Goal: Task Accomplishment & Management: Use online tool/utility

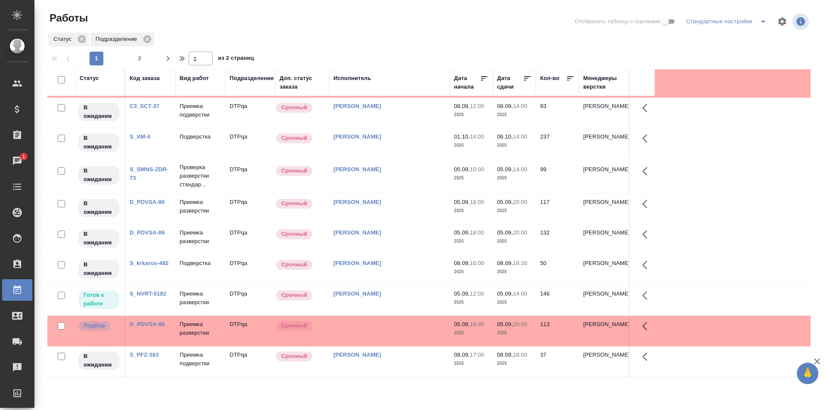
scroll to position [172, 0]
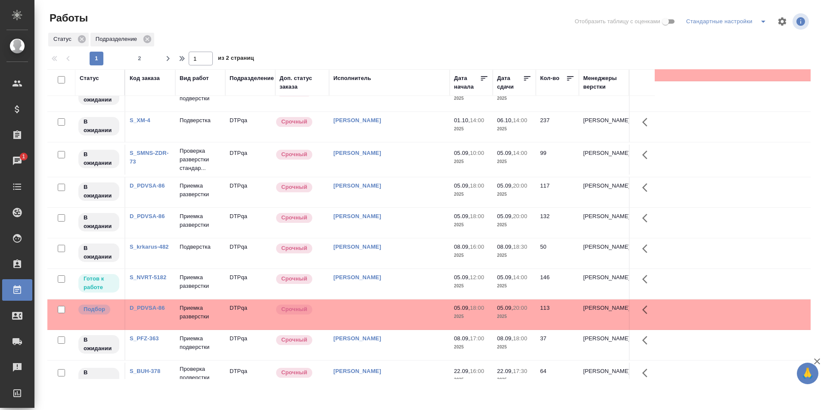
click at [432, 156] on div "[PERSON_NAME]" at bounding box center [389, 153] width 112 height 9
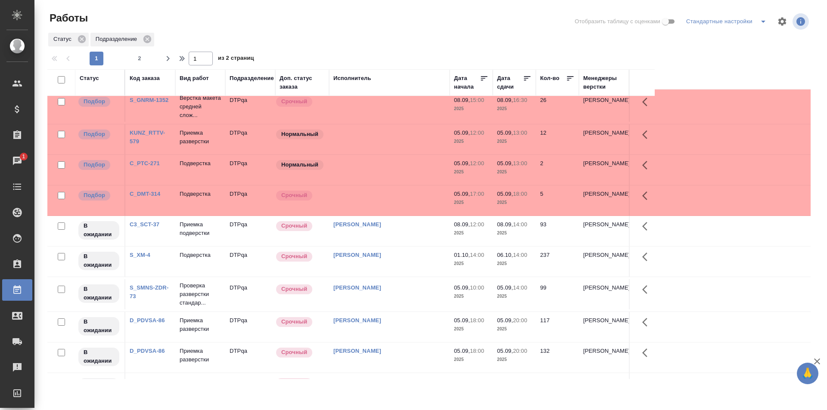
scroll to position [0, 0]
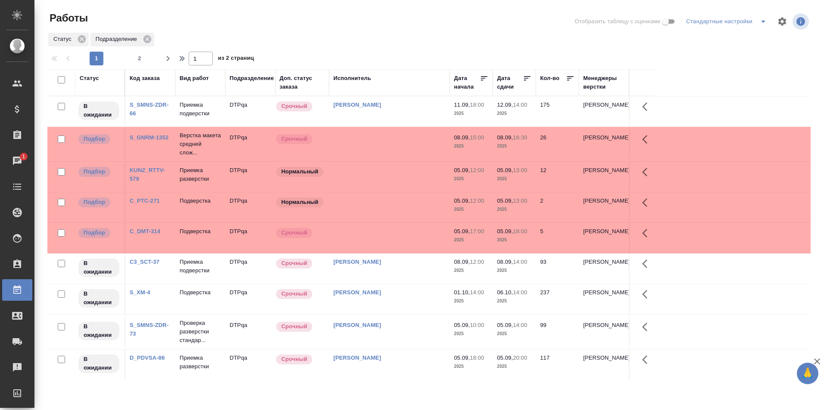
click at [141, 58] on span "2" at bounding box center [140, 58] width 14 height 9
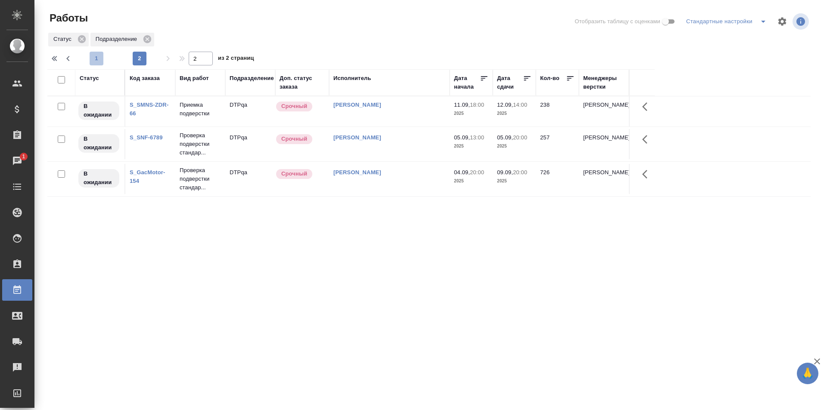
click at [96, 56] on span "1" at bounding box center [97, 58] width 14 height 9
type input "1"
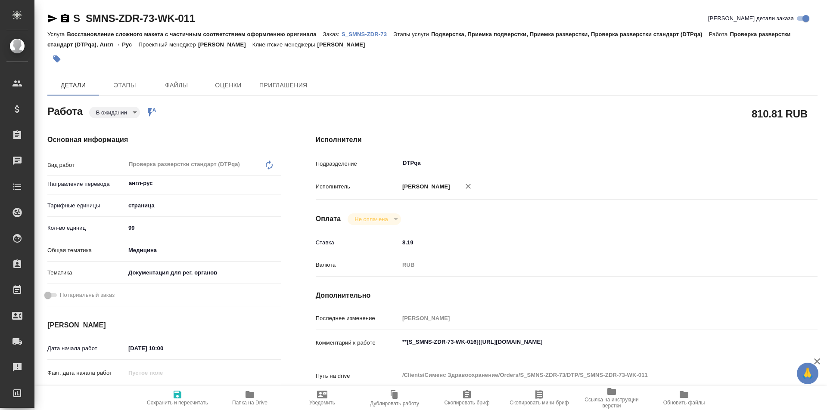
type textarea "x"
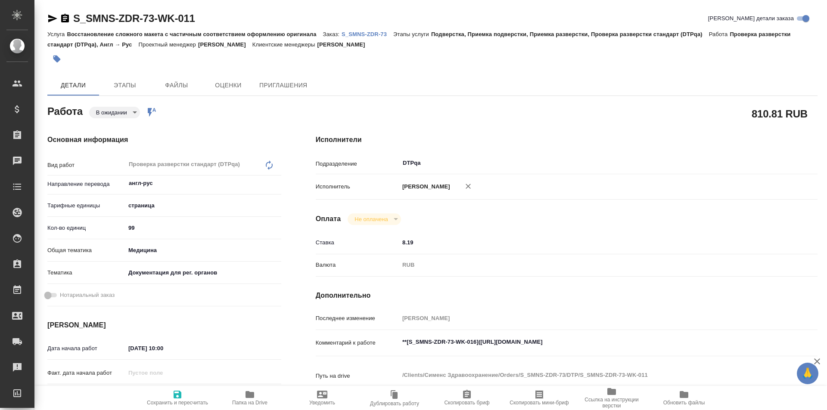
type textarea "x"
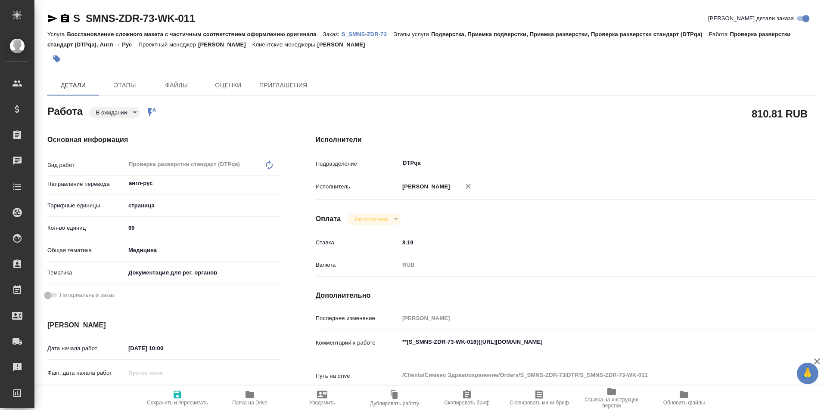
scroll to position [86, 0]
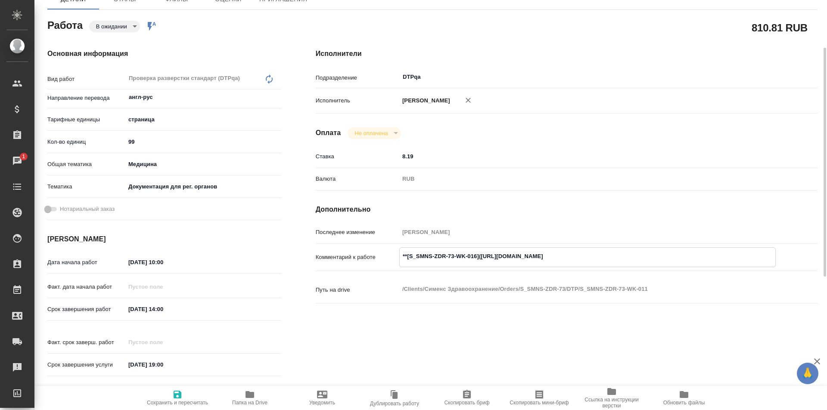
drag, startPoint x: 640, startPoint y: 254, endPoint x: 481, endPoint y: 254, distance: 158.9
click at [481, 254] on textarea "**[S_SMNS-ZDR-73-WK-016](https://tera.awatera.com/Work/68b817d226779d7665df9fba…" at bounding box center [588, 256] width 376 height 15
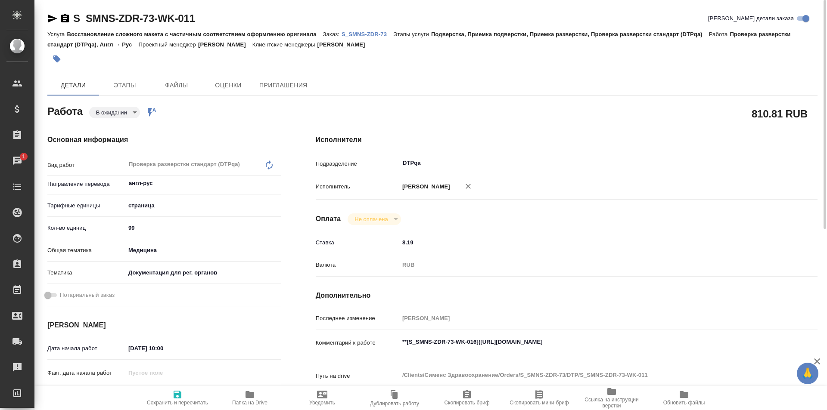
type textarea "x"
drag, startPoint x: 206, startPoint y: 16, endPoint x: 69, endPoint y: 21, distance: 136.6
click at [69, 21] on div "S_SMNS-ZDR-73-WK-011 Кратко детали заказа" at bounding box center [432, 19] width 770 height 14
copy link "S_SMNS-ZDR-73-WK-011"
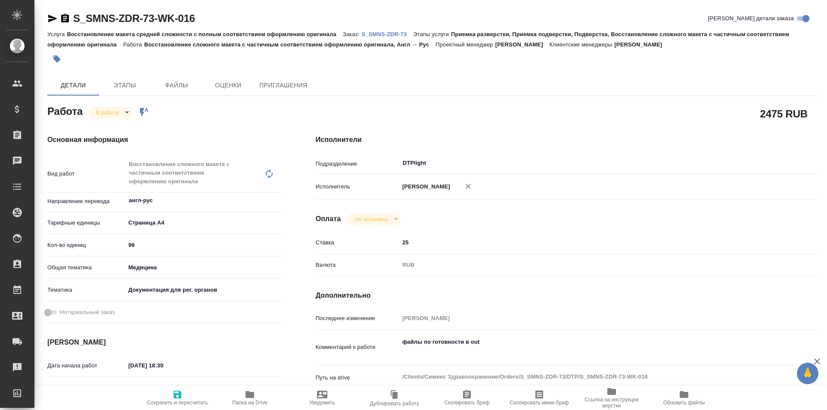
type textarea "x"
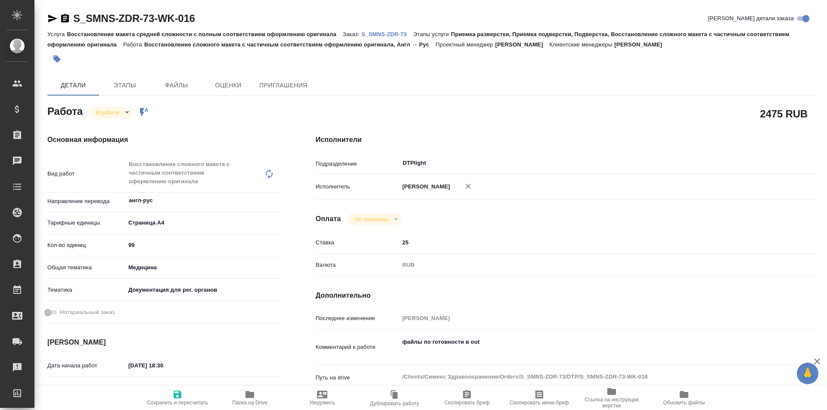
type textarea "x"
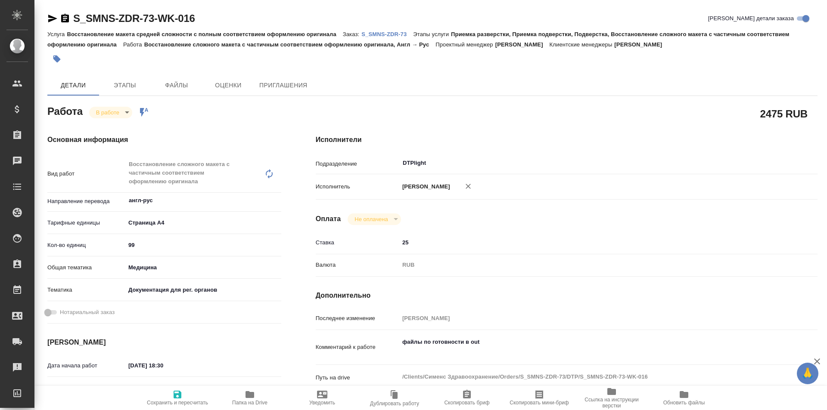
type textarea "x"
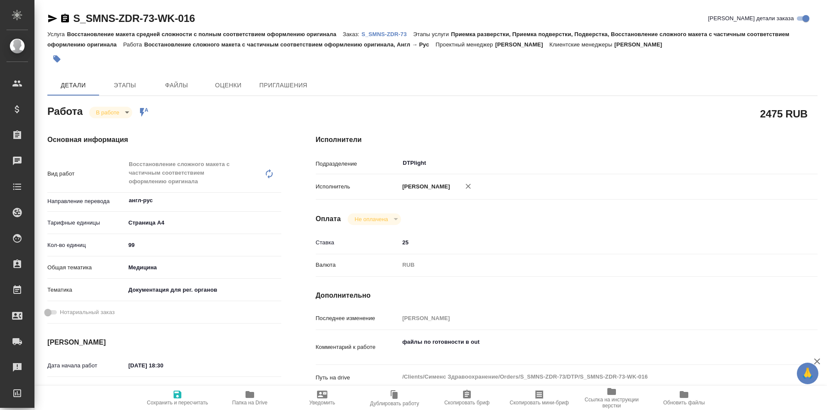
scroll to position [129, 0]
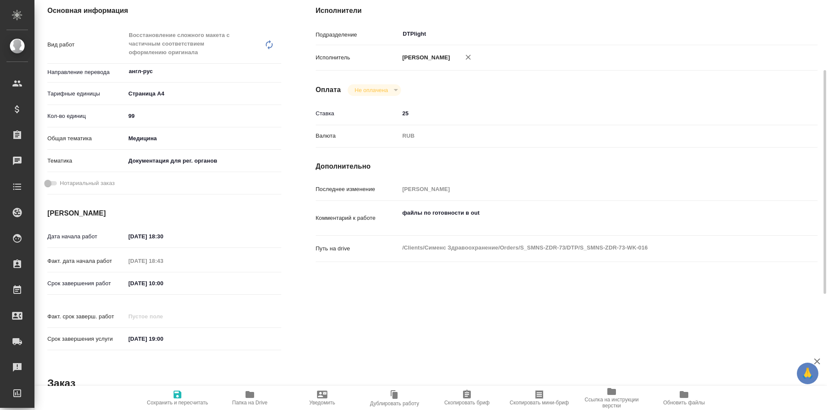
type textarea "x"
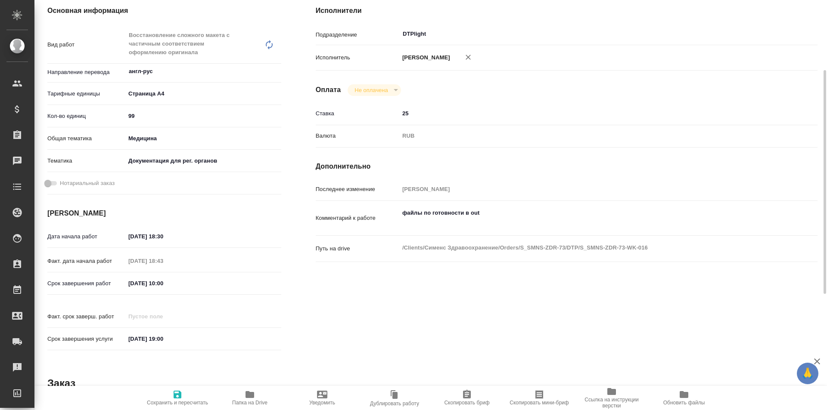
type textarea "x"
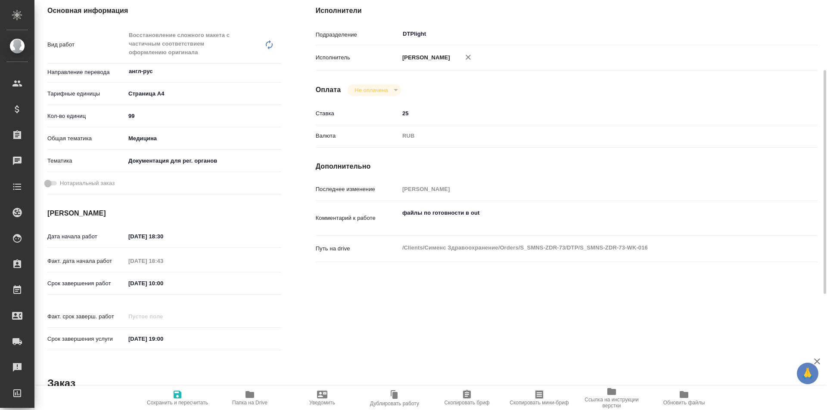
click at [247, 394] on icon "button" at bounding box center [249, 394] width 9 height 7
